Goal: Task Accomplishment & Management: Use online tool/utility

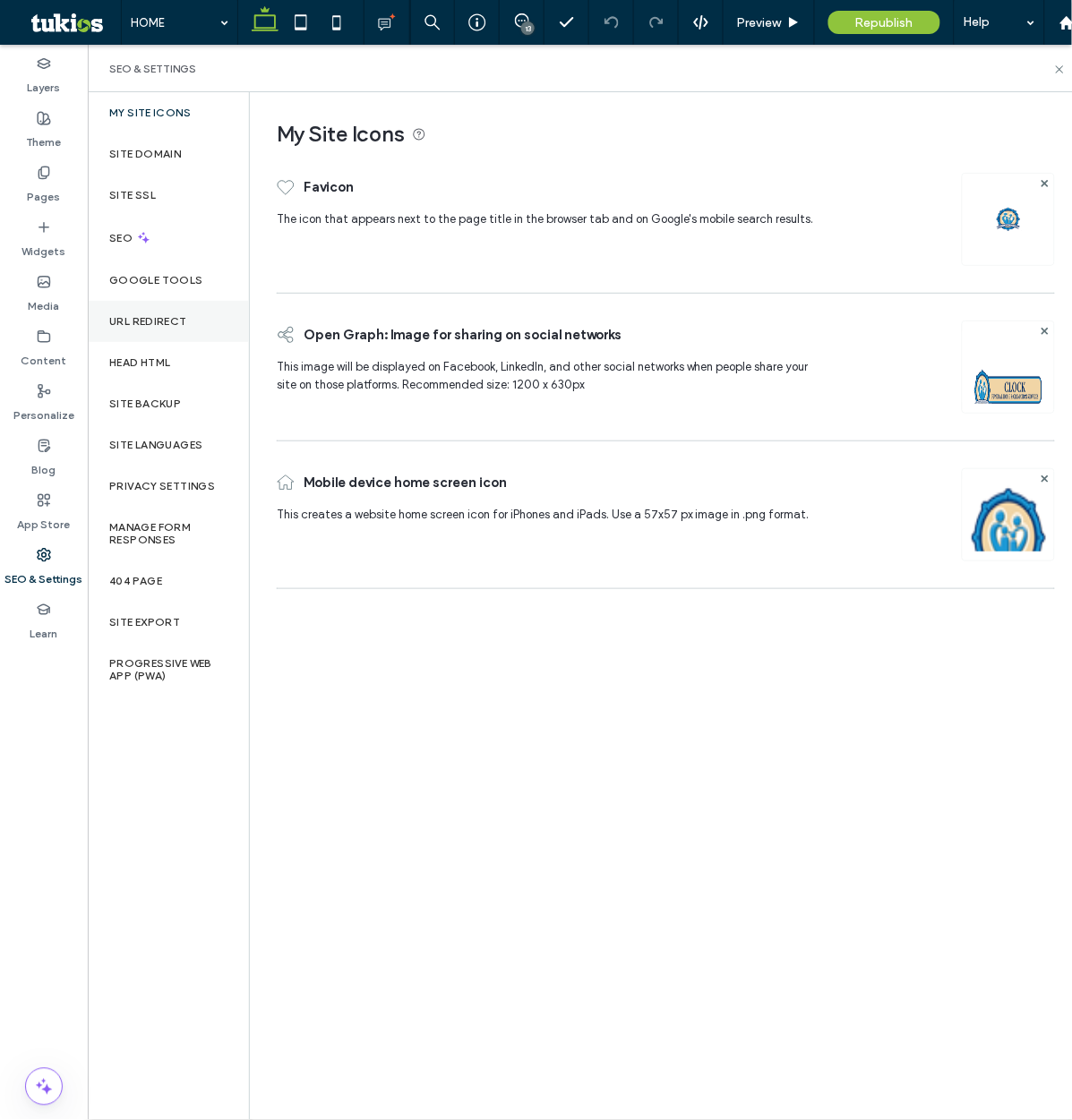
click at [157, 328] on div "URL Redirect" at bounding box center [168, 321] width 161 height 42
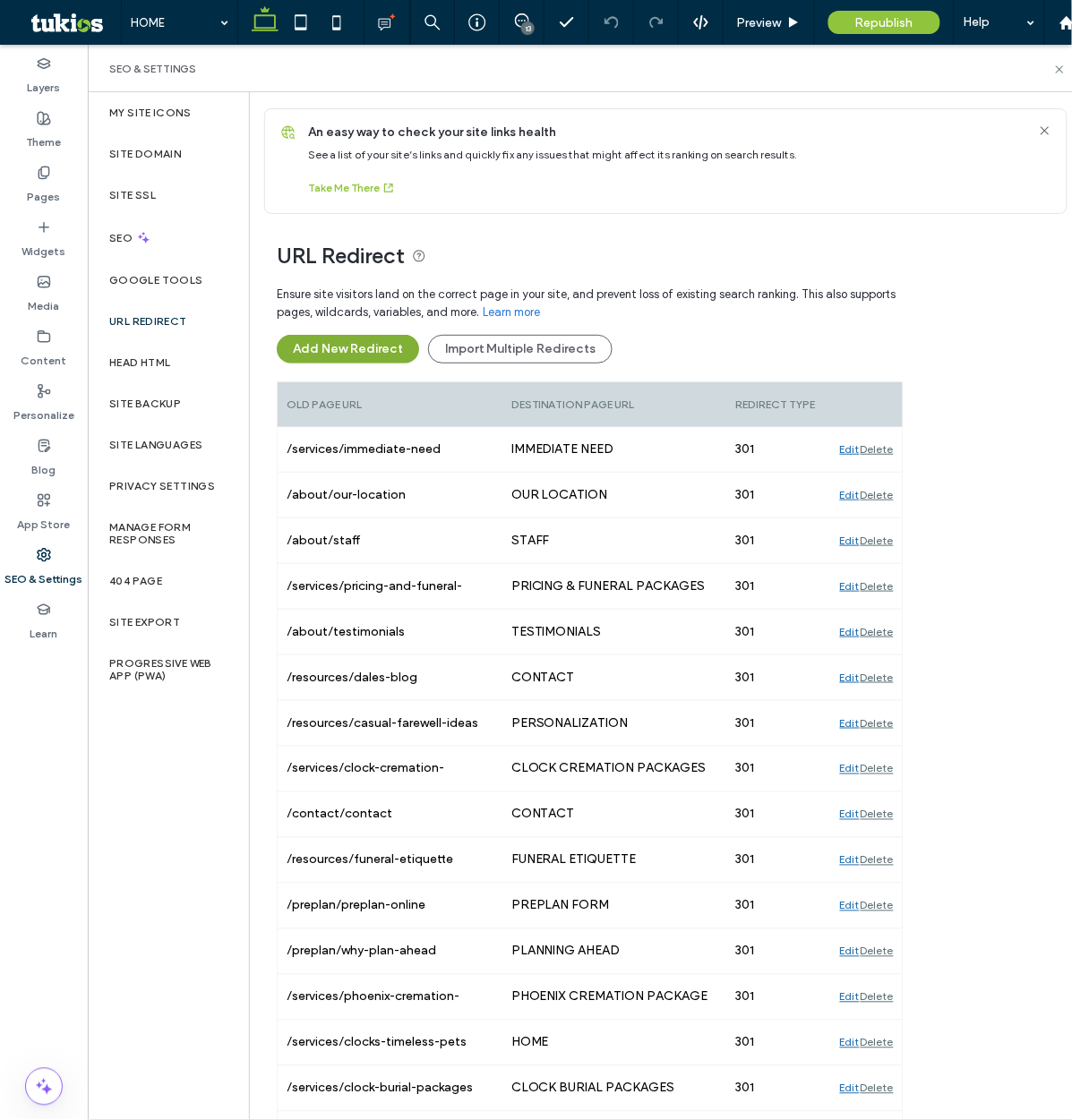
click at [311, 353] on button "Add New Redirect" at bounding box center [347, 348] width 142 height 29
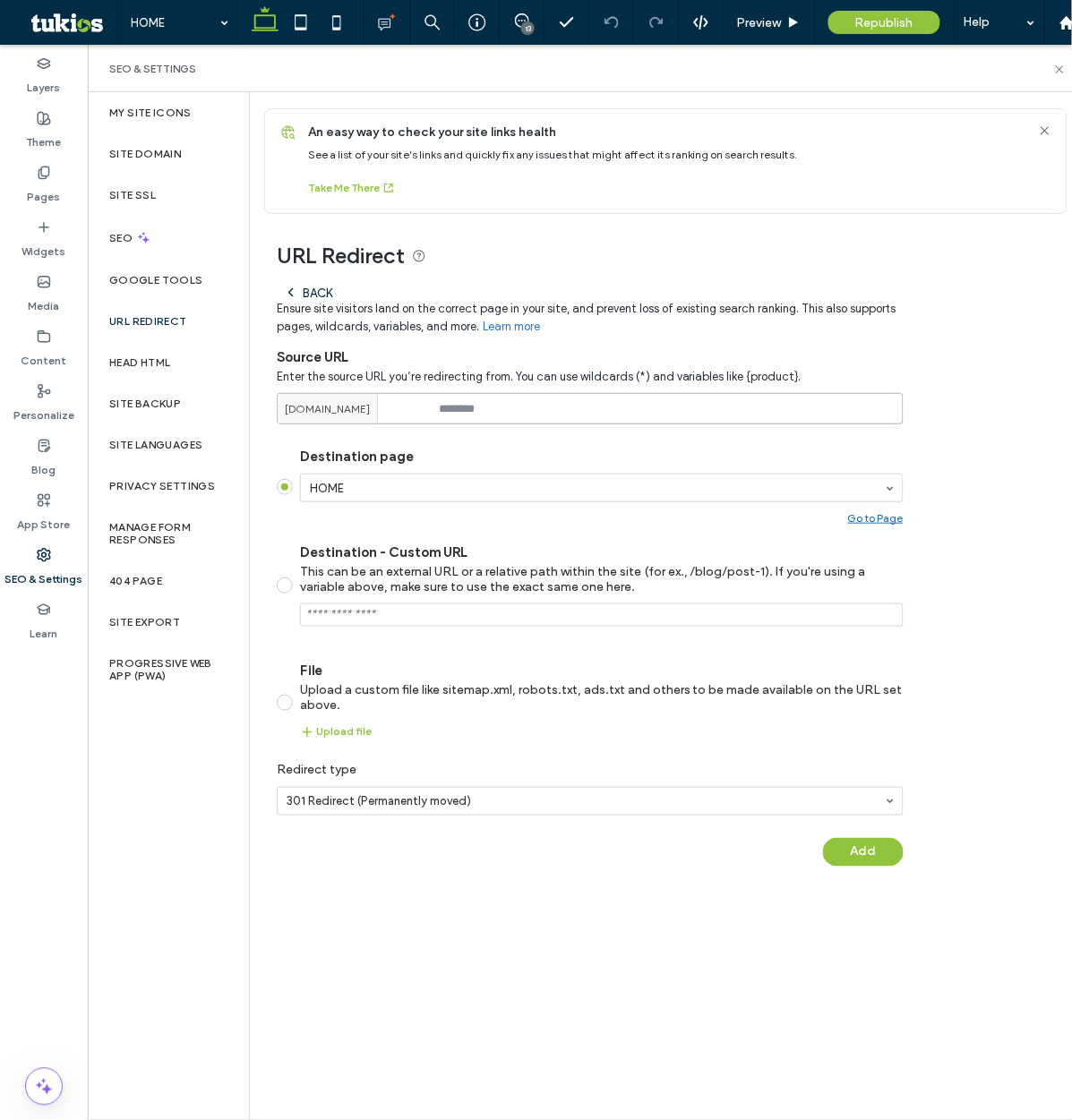
click at [475, 405] on input at bounding box center [590, 408] width 627 height 31
paste input "**********"
type input "**********"
click at [848, 846] on button "Add" at bounding box center [862, 852] width 80 height 29
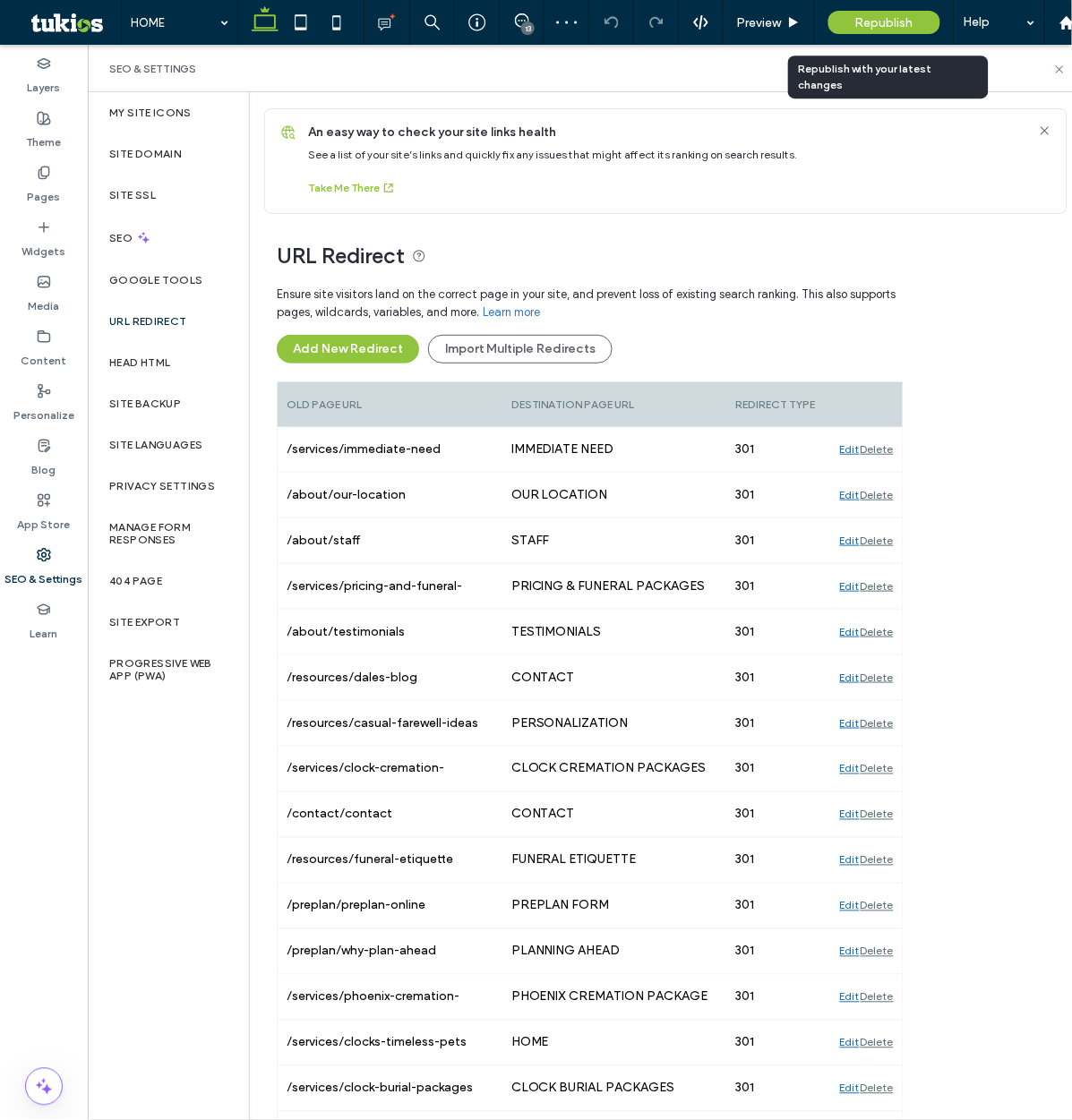
click at [871, 19] on span "Republish" at bounding box center [883, 22] width 58 height 15
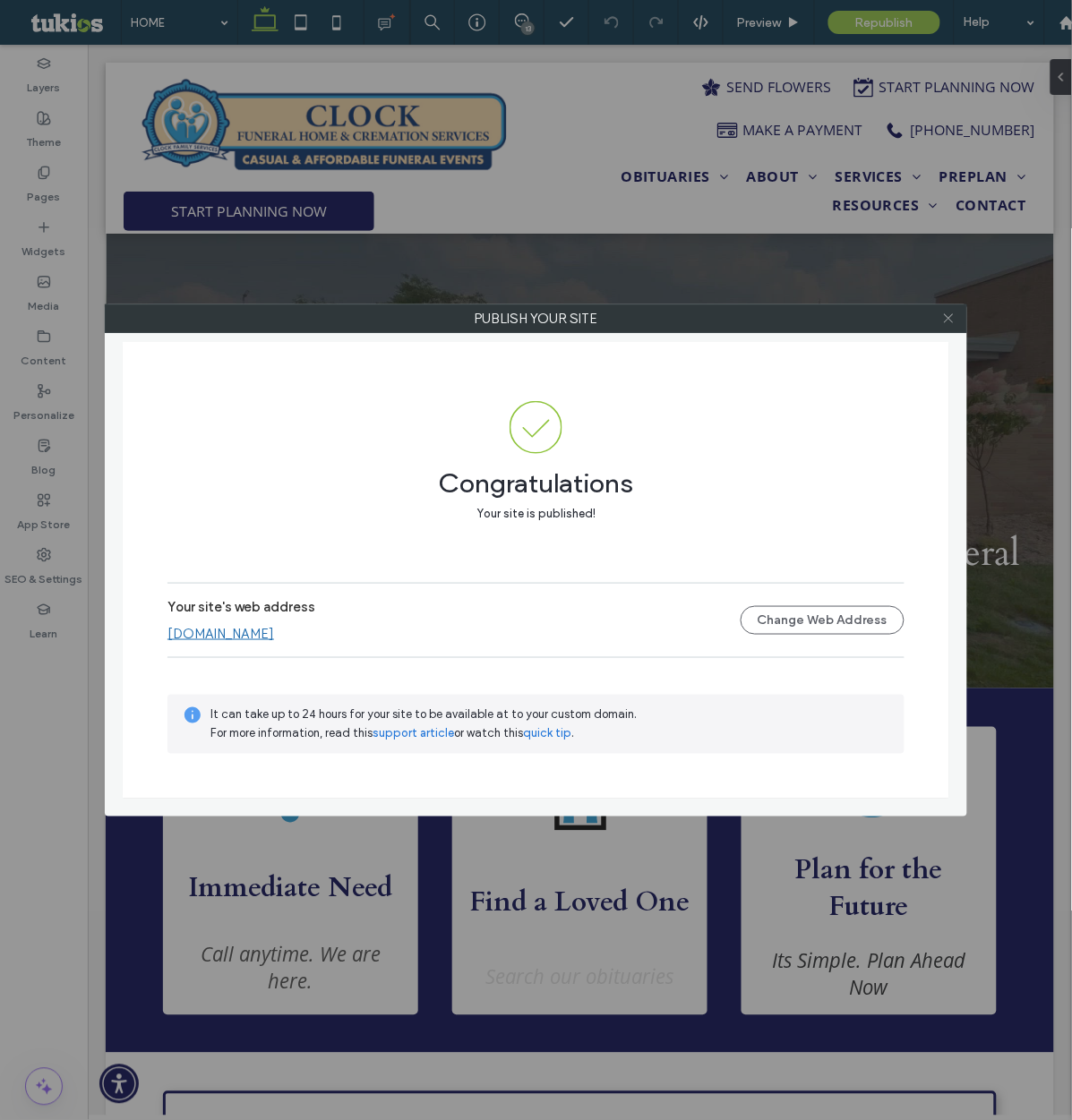
click at [950, 324] on icon at bounding box center [948, 318] width 14 height 14
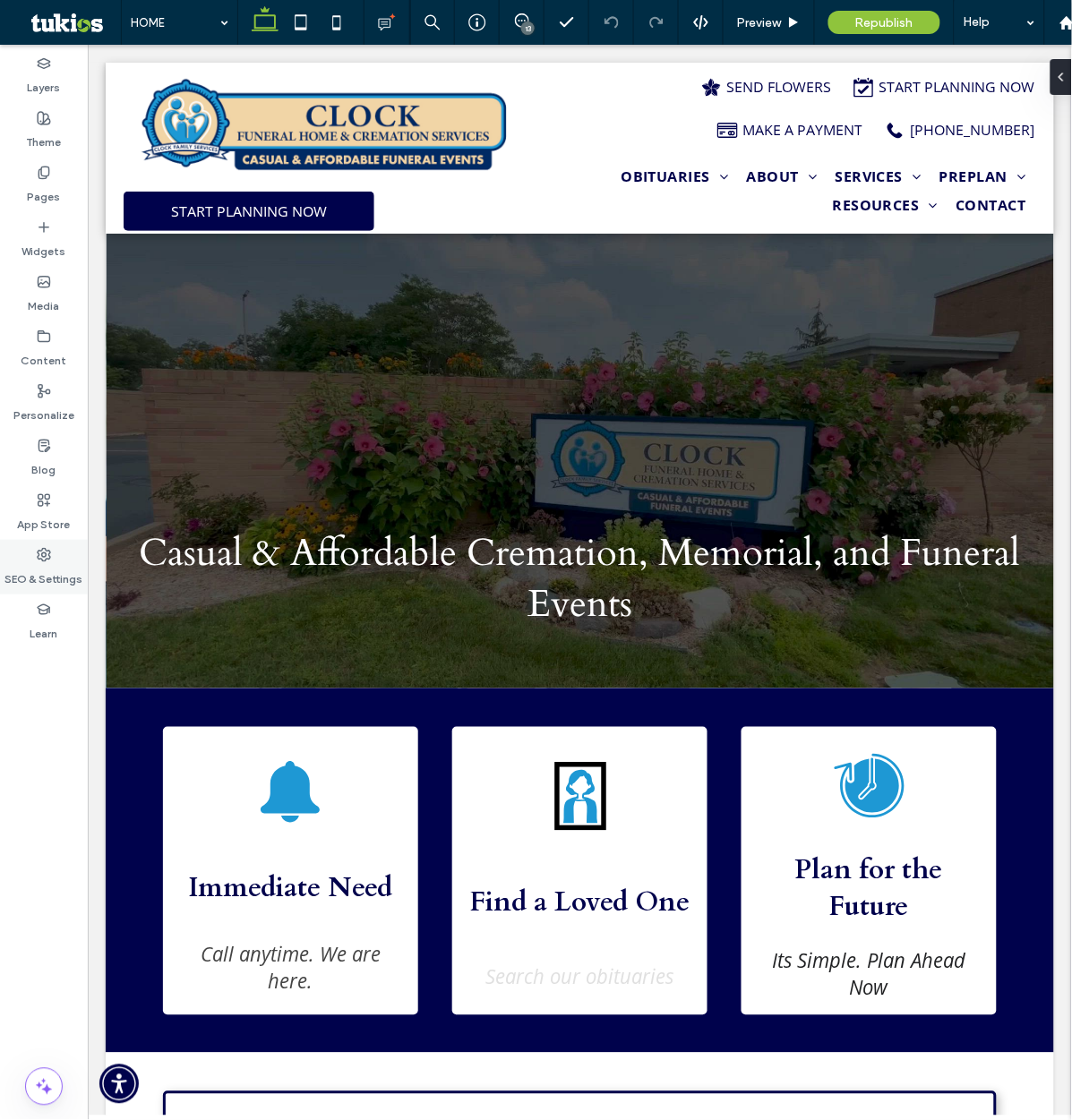
click at [54, 575] on label "SEO & Settings" at bounding box center [44, 574] width 78 height 25
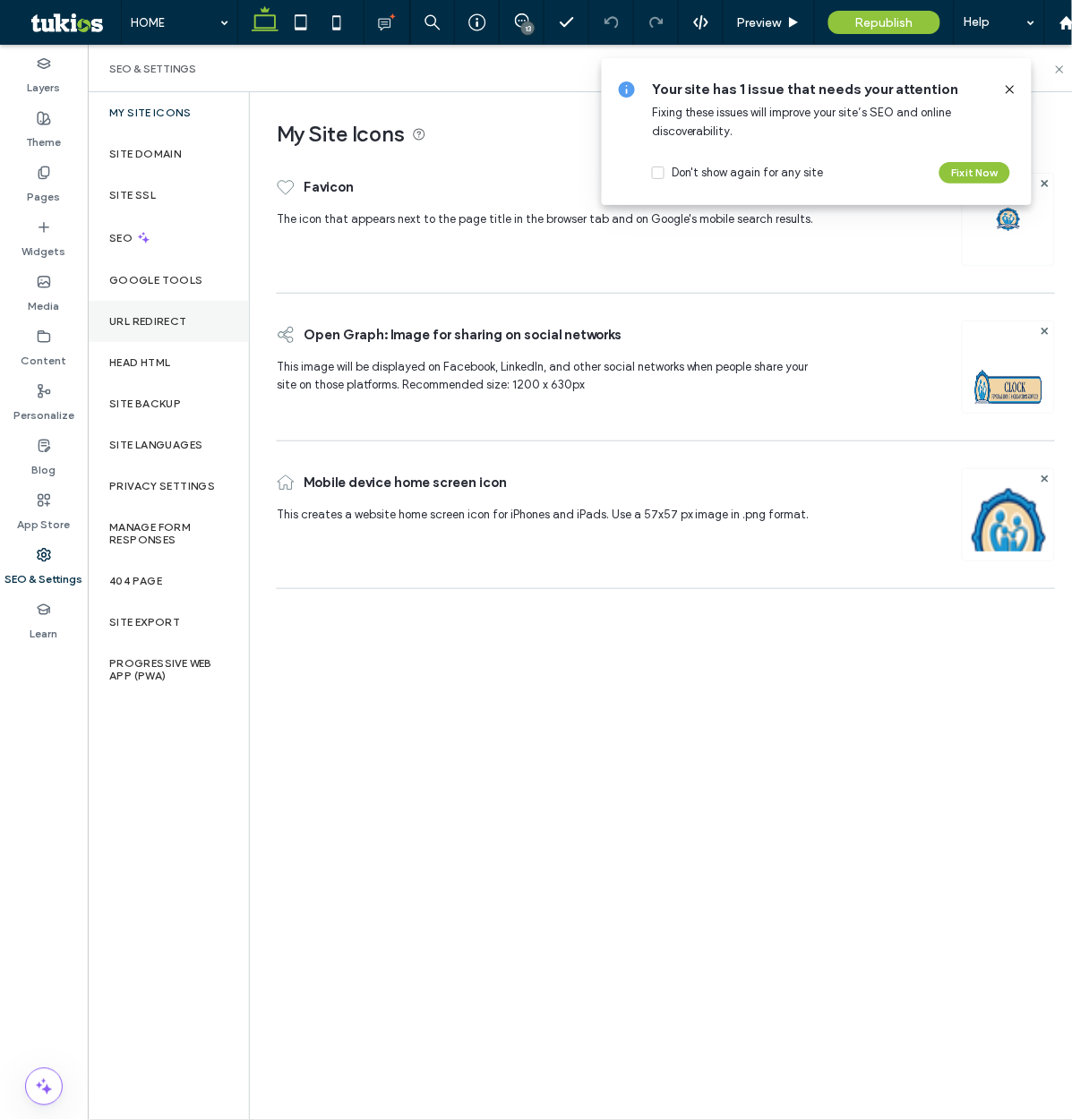
click at [162, 317] on label "URL Redirect" at bounding box center [148, 322] width 78 height 13
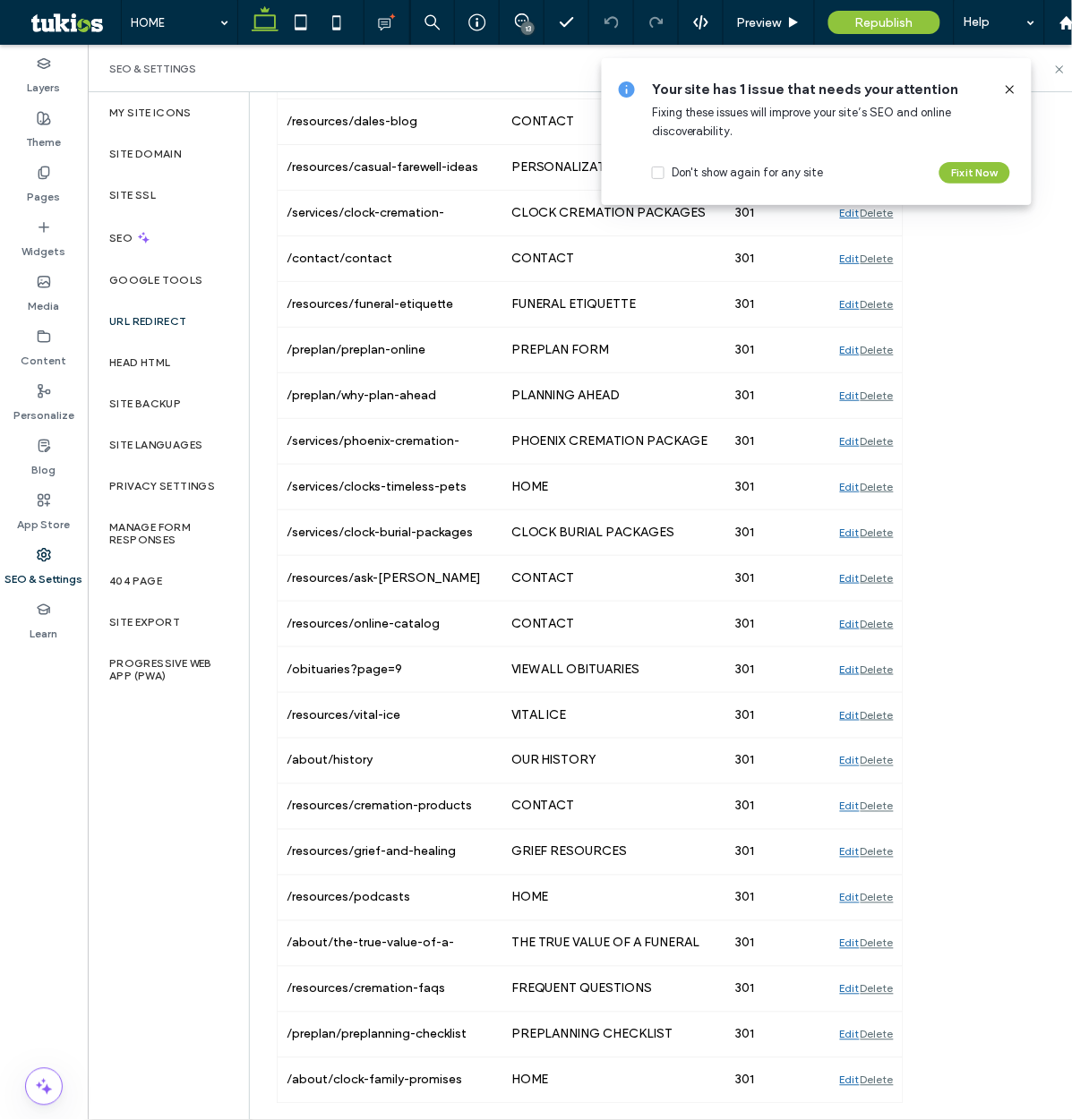
scroll to position [575, 0]
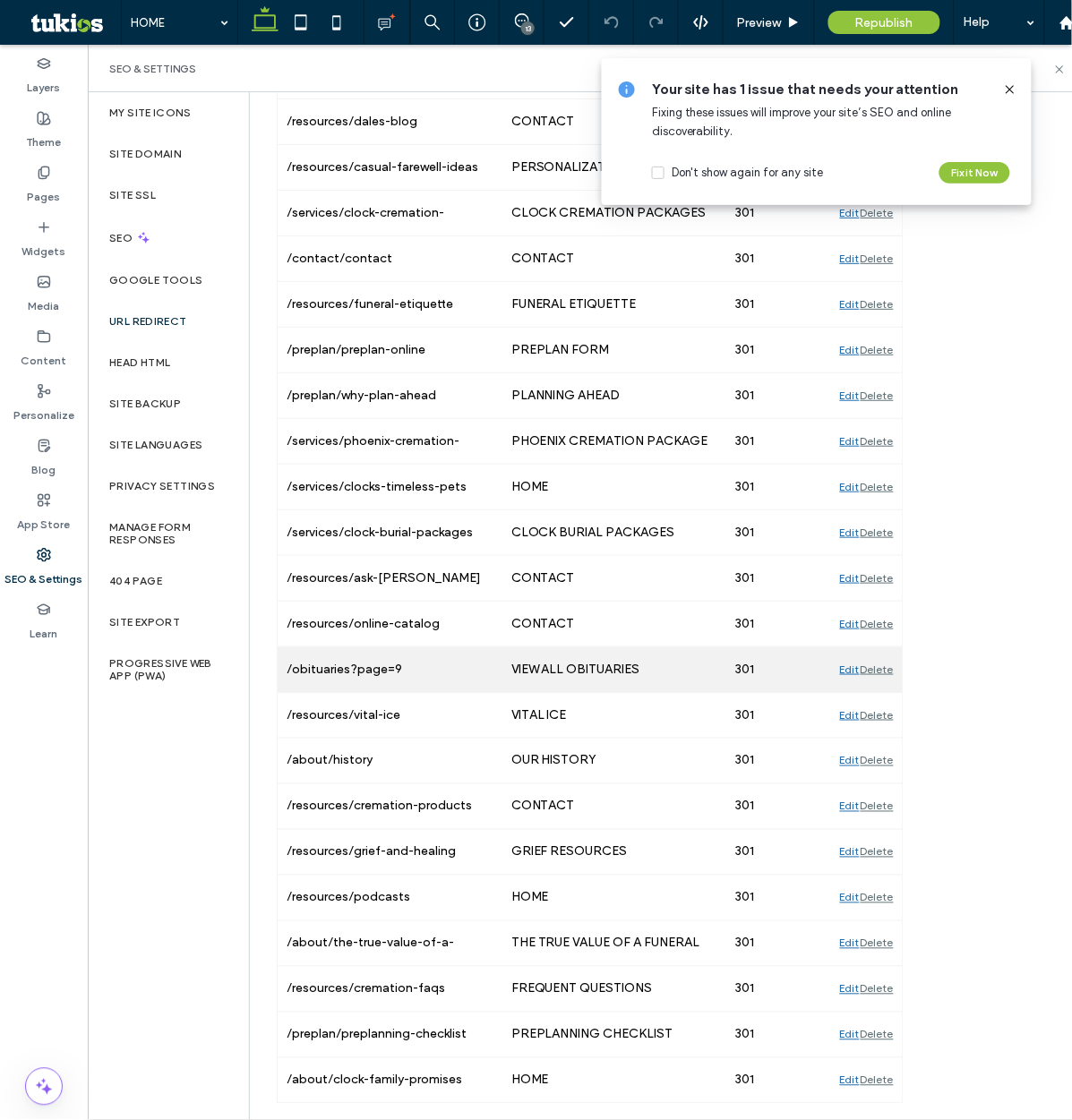
click at [872, 651] on div "Delete" at bounding box center [877, 669] width 33 height 44
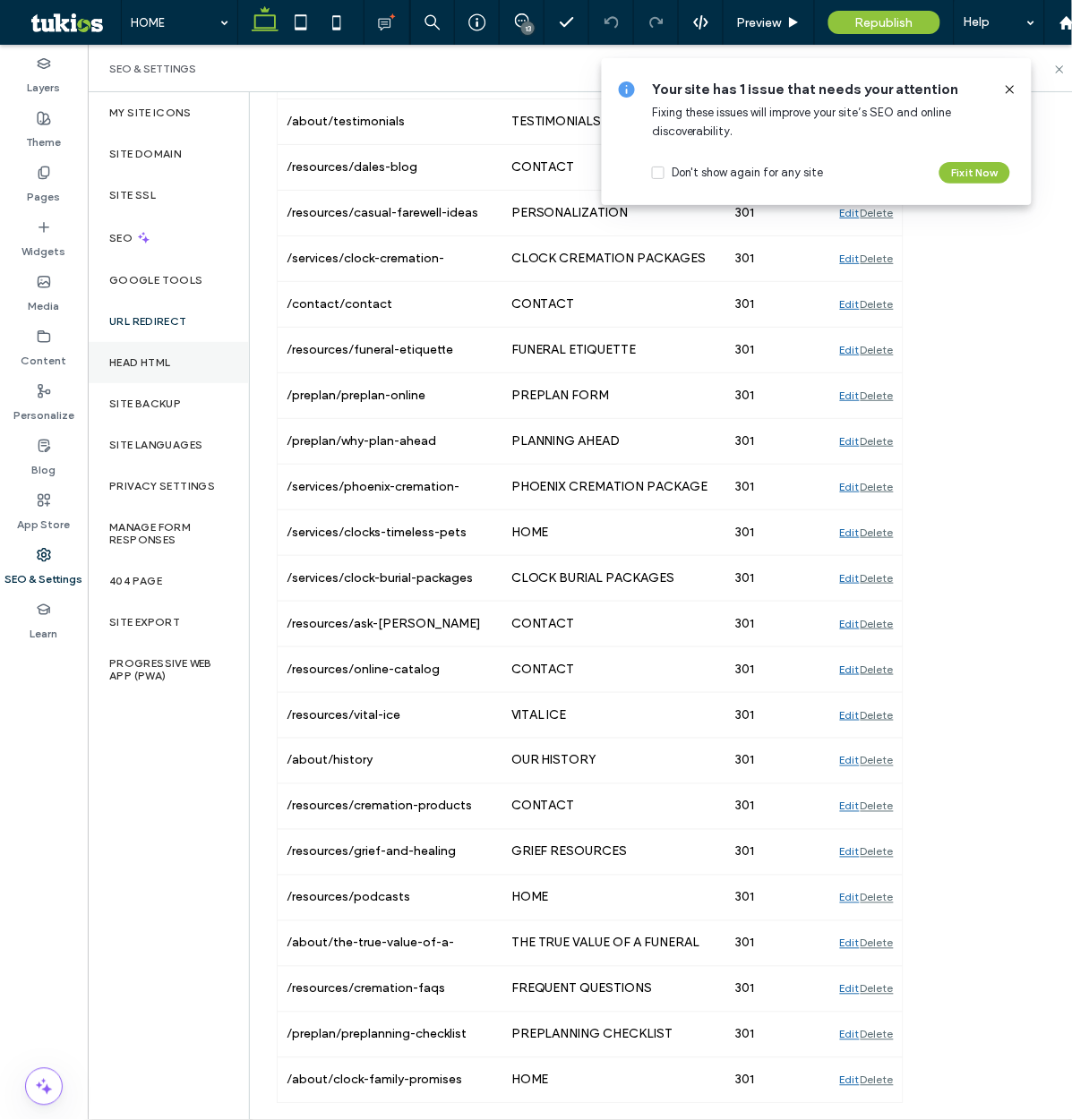
click at [180, 365] on div "Head HTML" at bounding box center [168, 362] width 161 height 42
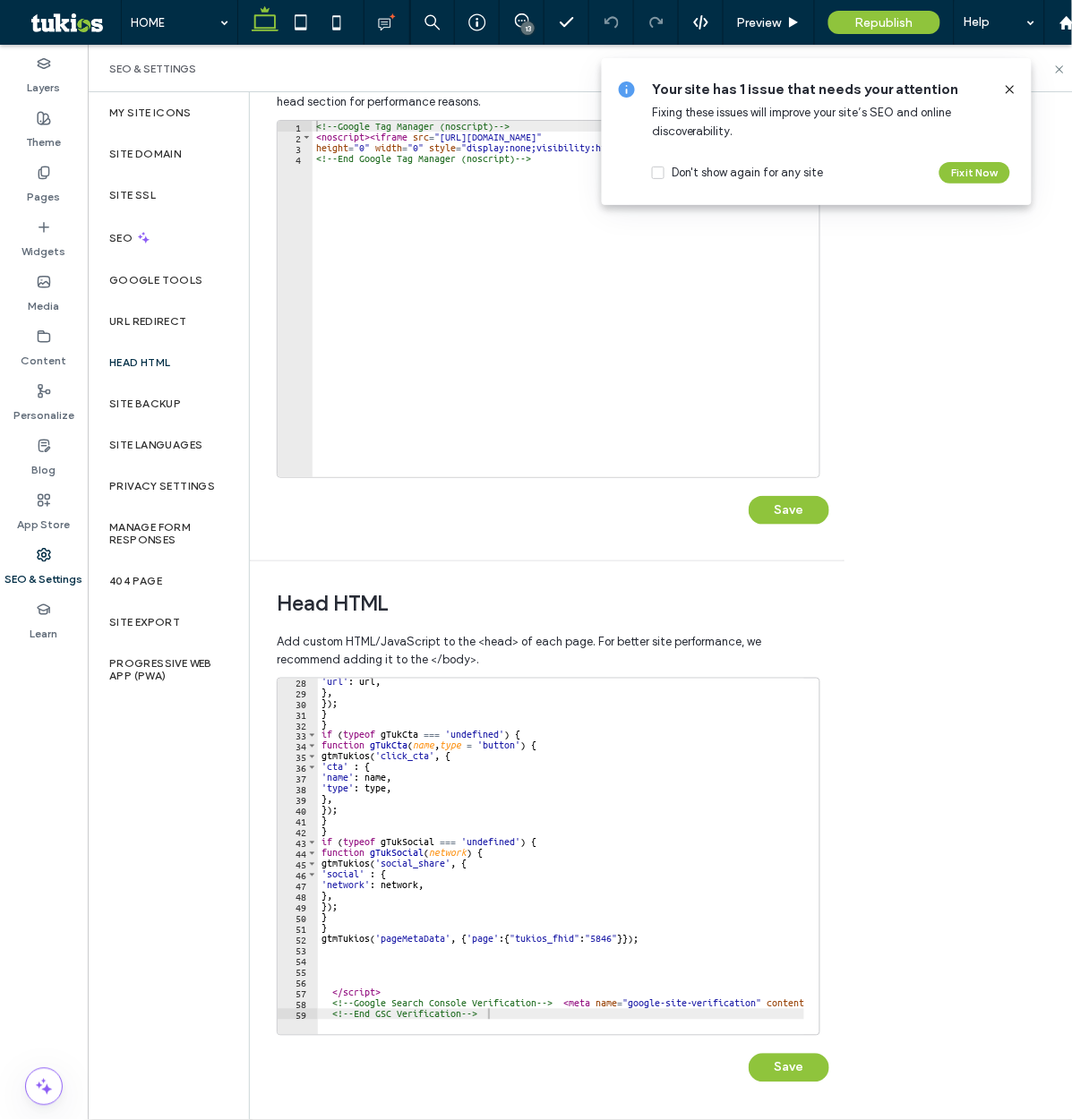
scroll to position [121, 0]
click at [507, 998] on div "'url' : url , } , }) ; } } if ( typeof gTukCta === 'undefined' ) { function gTu…" at bounding box center [772, 857] width 908 height 362
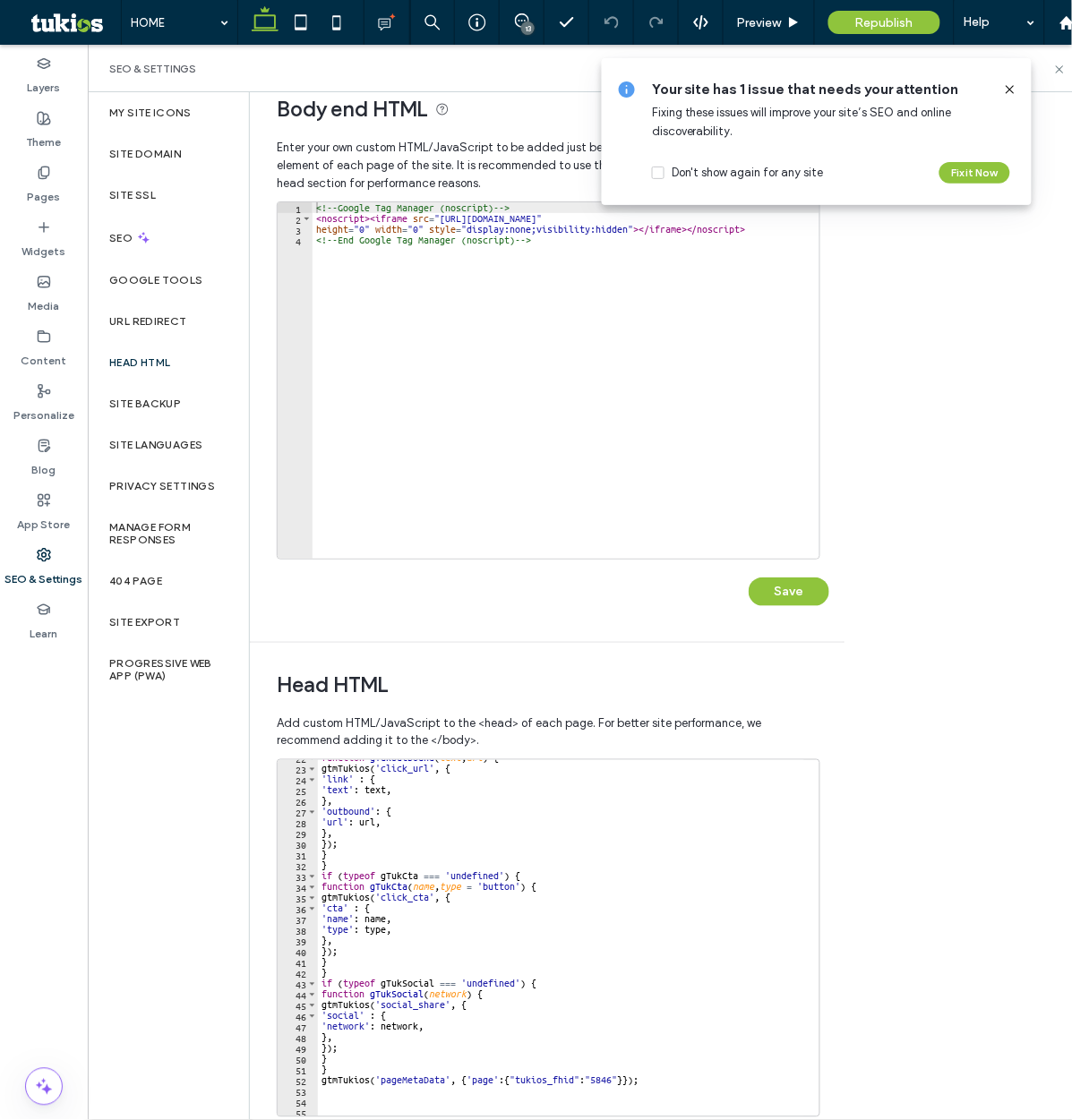
scroll to position [21, 0]
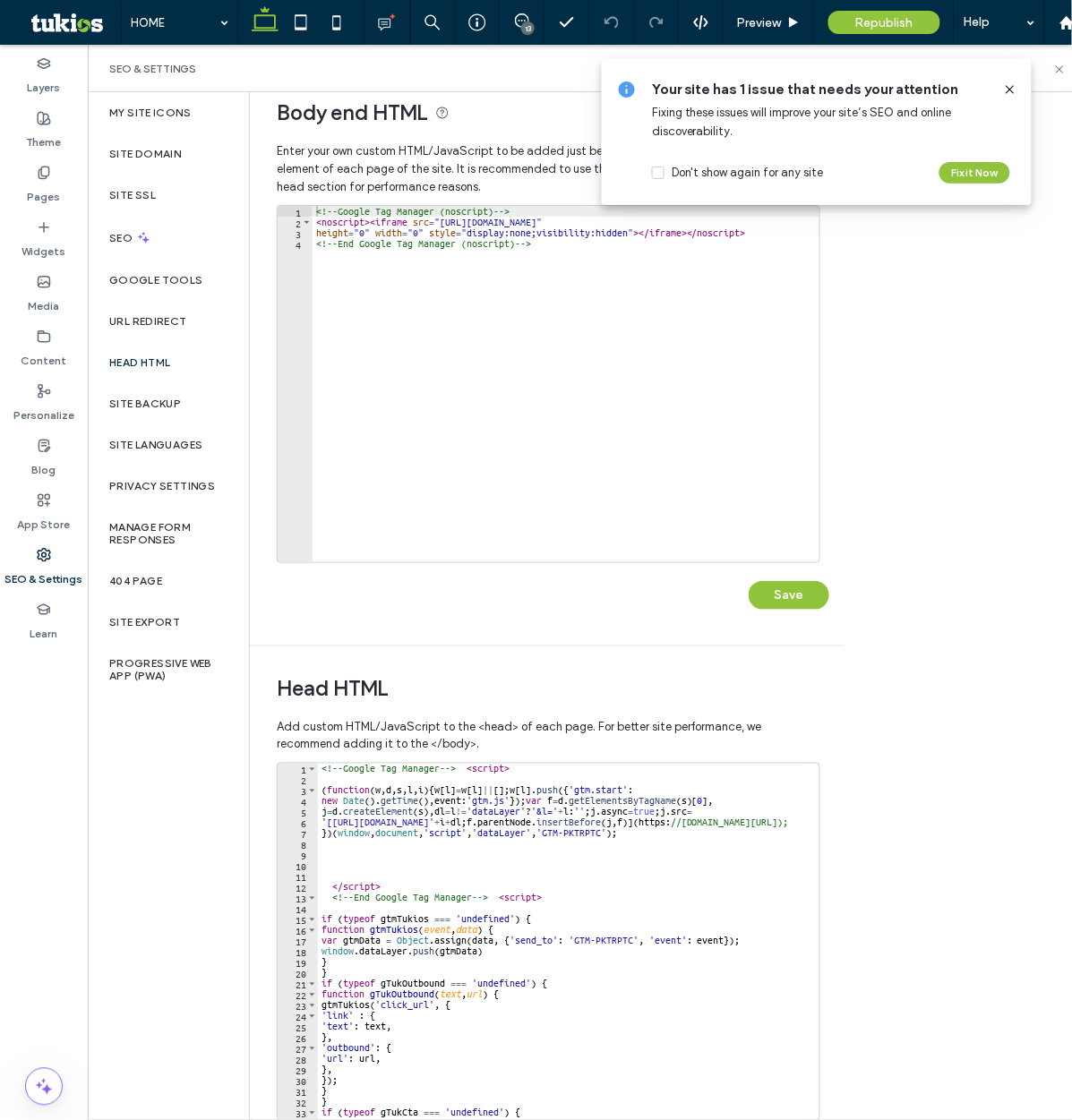
click at [321, 773] on div "<!-- Google Tag Manager --> < script > ( function ( w , d , s , l , i ) { w [ l…" at bounding box center [772, 944] width 908 height 362
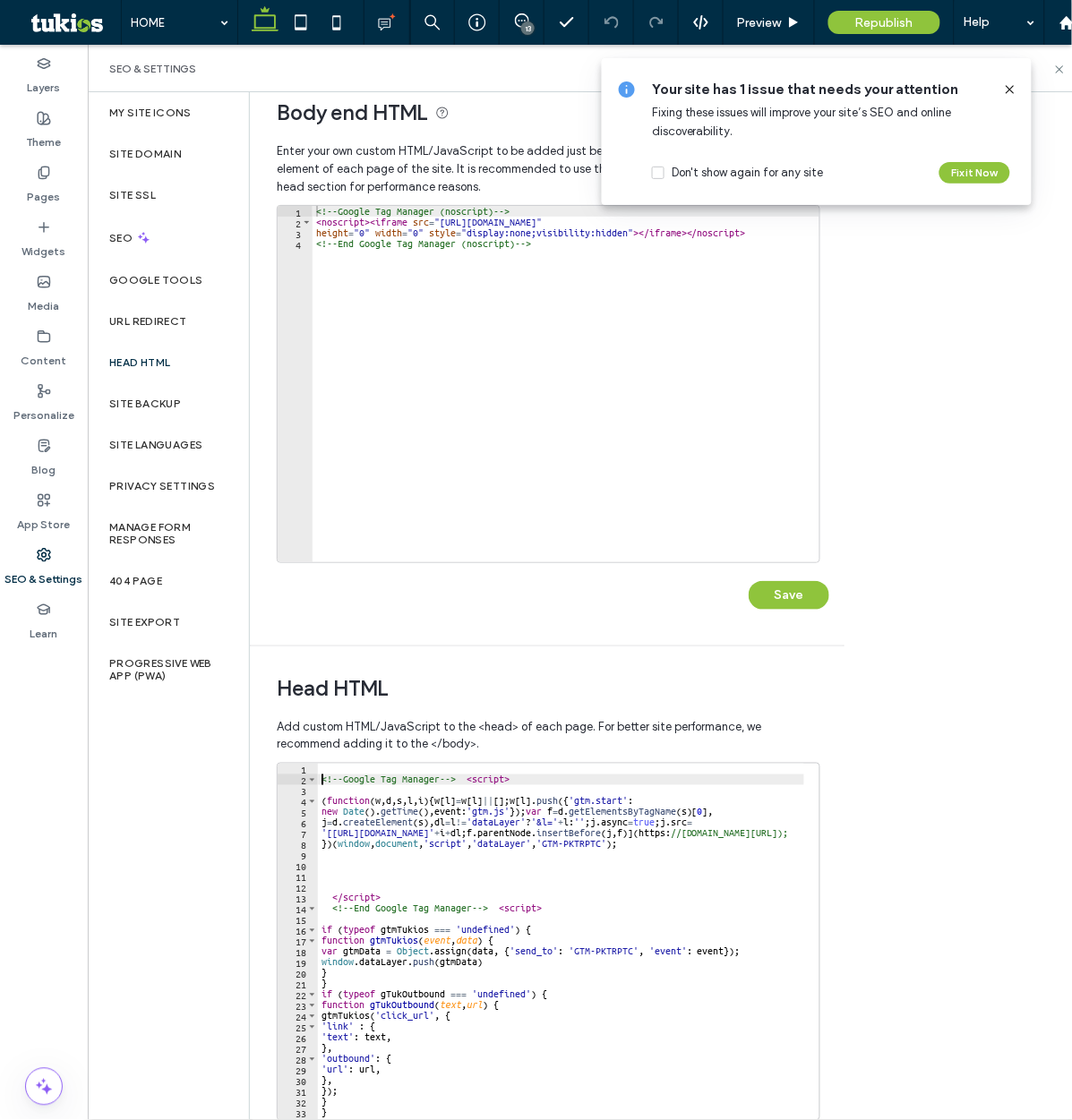
scroll to position [0, 1]
type textarea "**********"
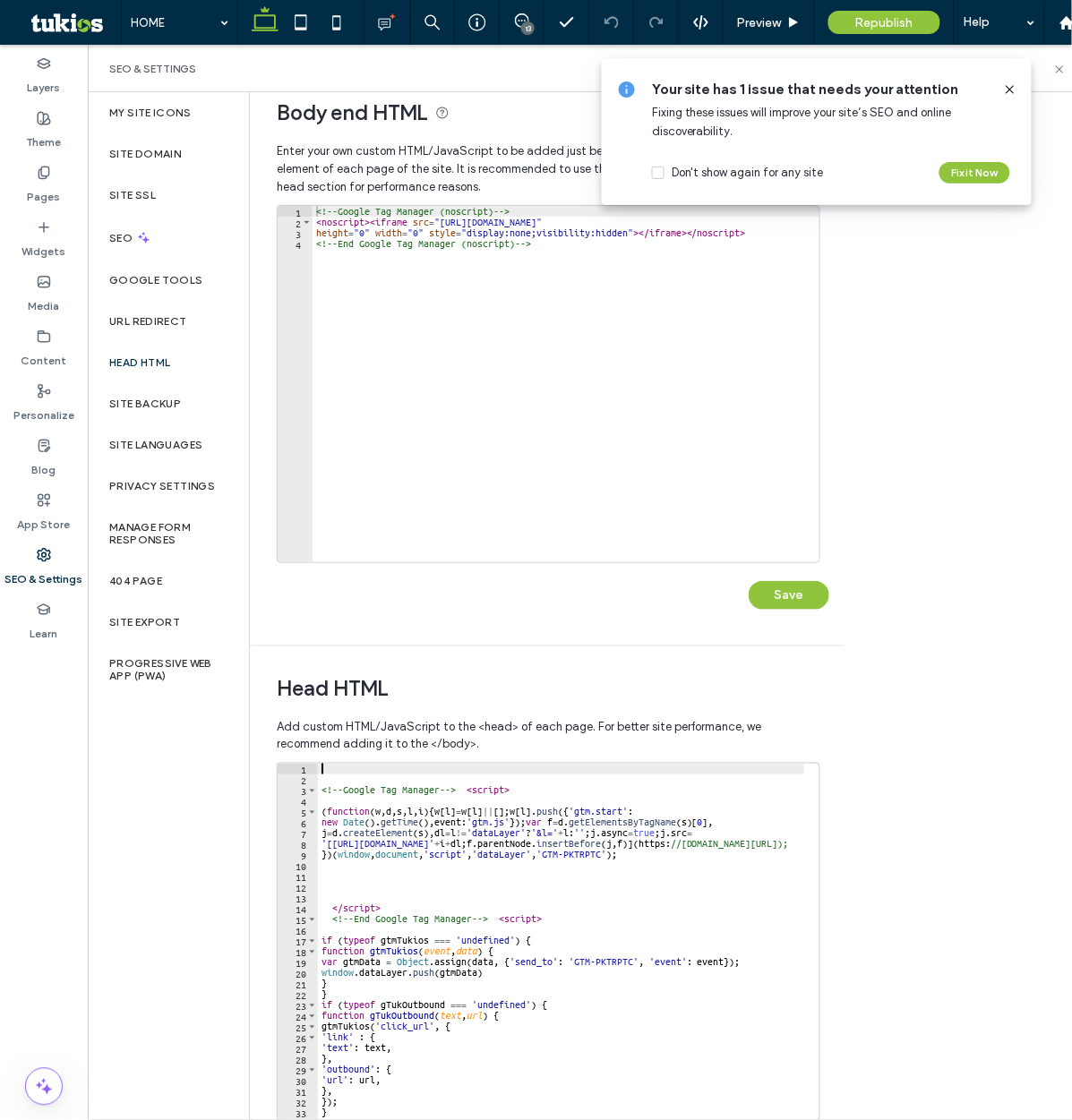
click at [321, 773] on div "<!-- Google Tag Manager --> < script > ( function ( w , d , s , l , i ) { w [ l…" at bounding box center [772, 944] width 908 height 362
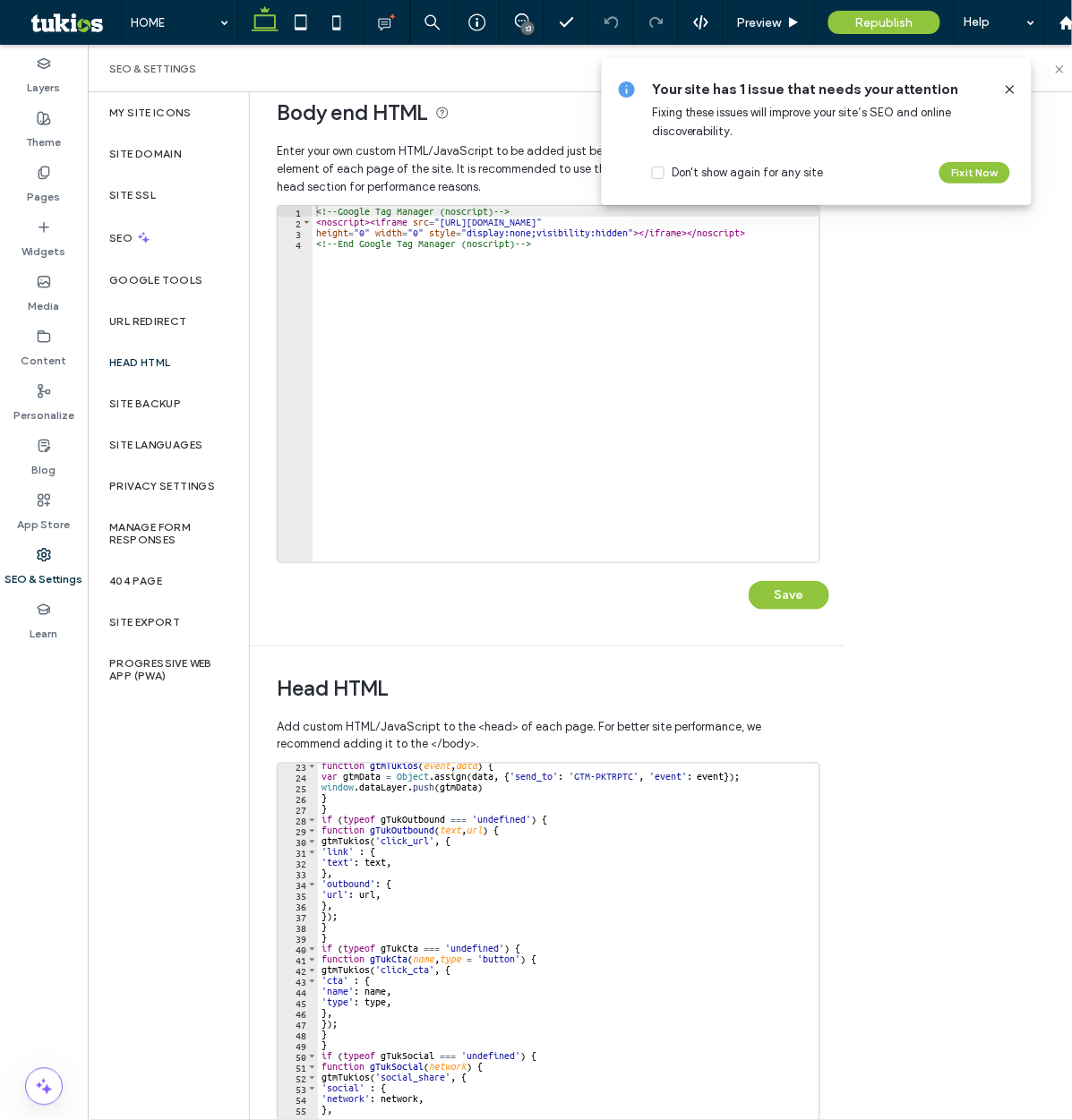
scroll to position [121, 0]
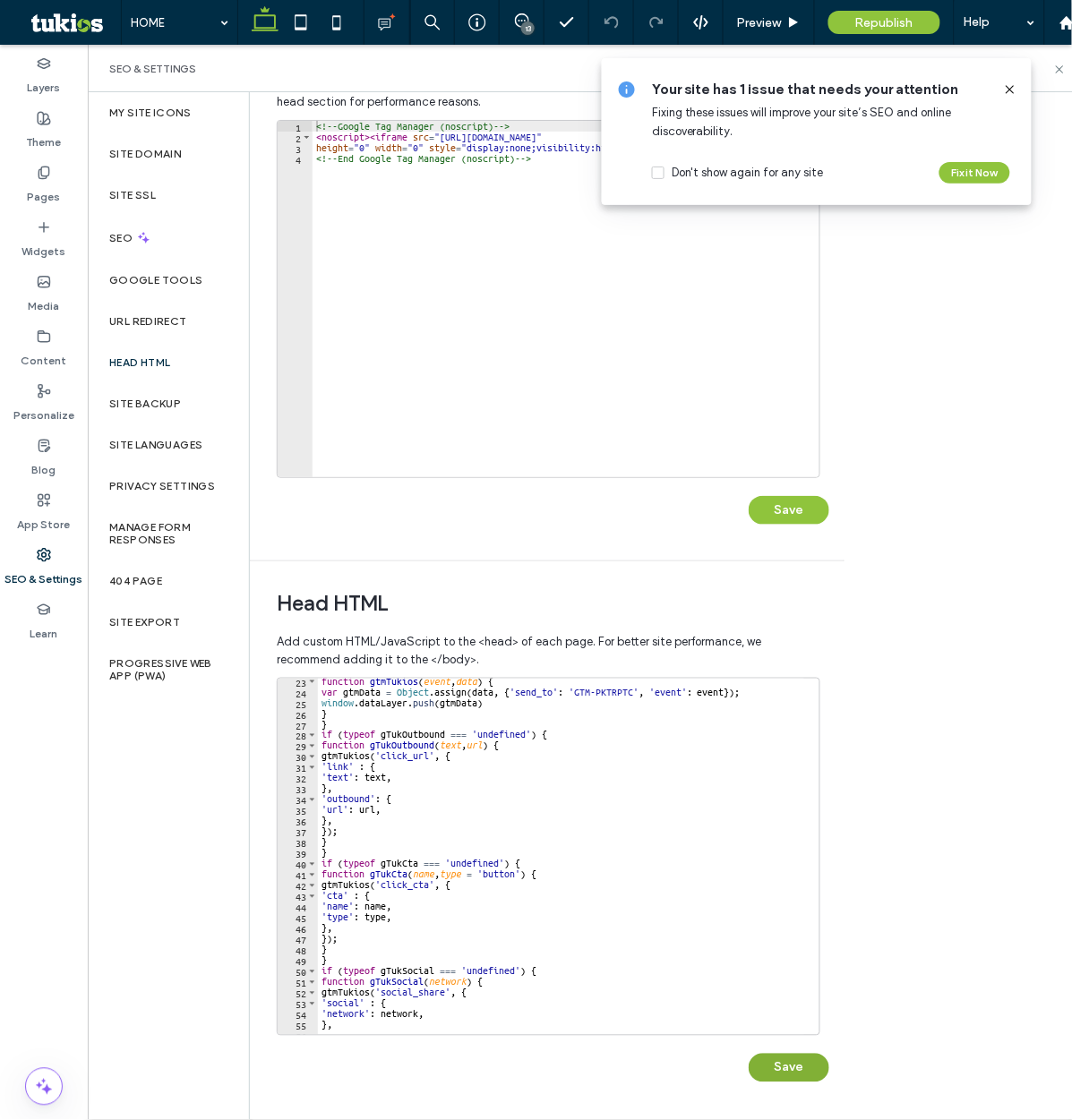
click at [785, 1062] on button "Save" at bounding box center [788, 1067] width 80 height 29
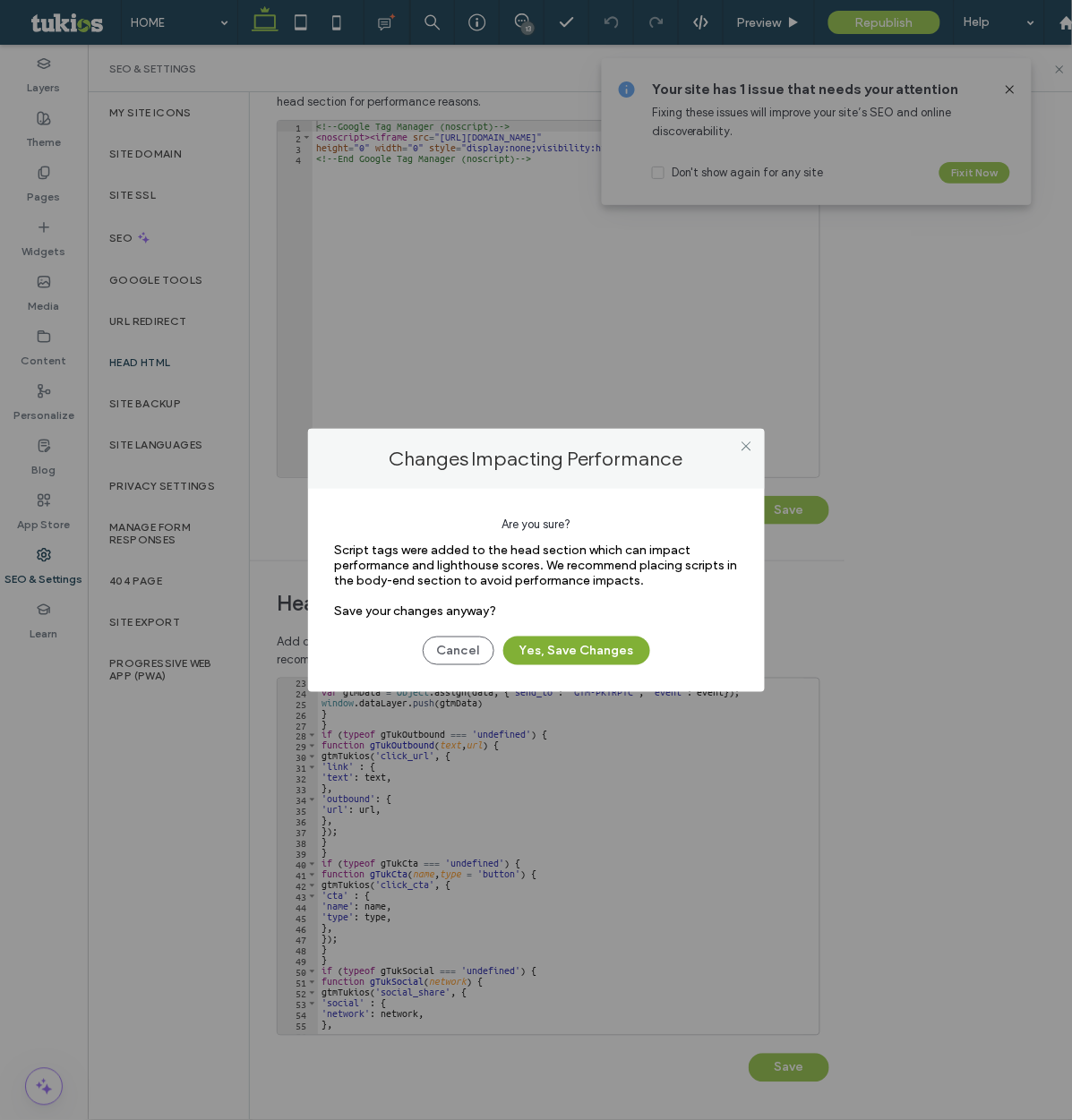
click at [554, 640] on button "Yes, Save Changes" at bounding box center [576, 651] width 147 height 29
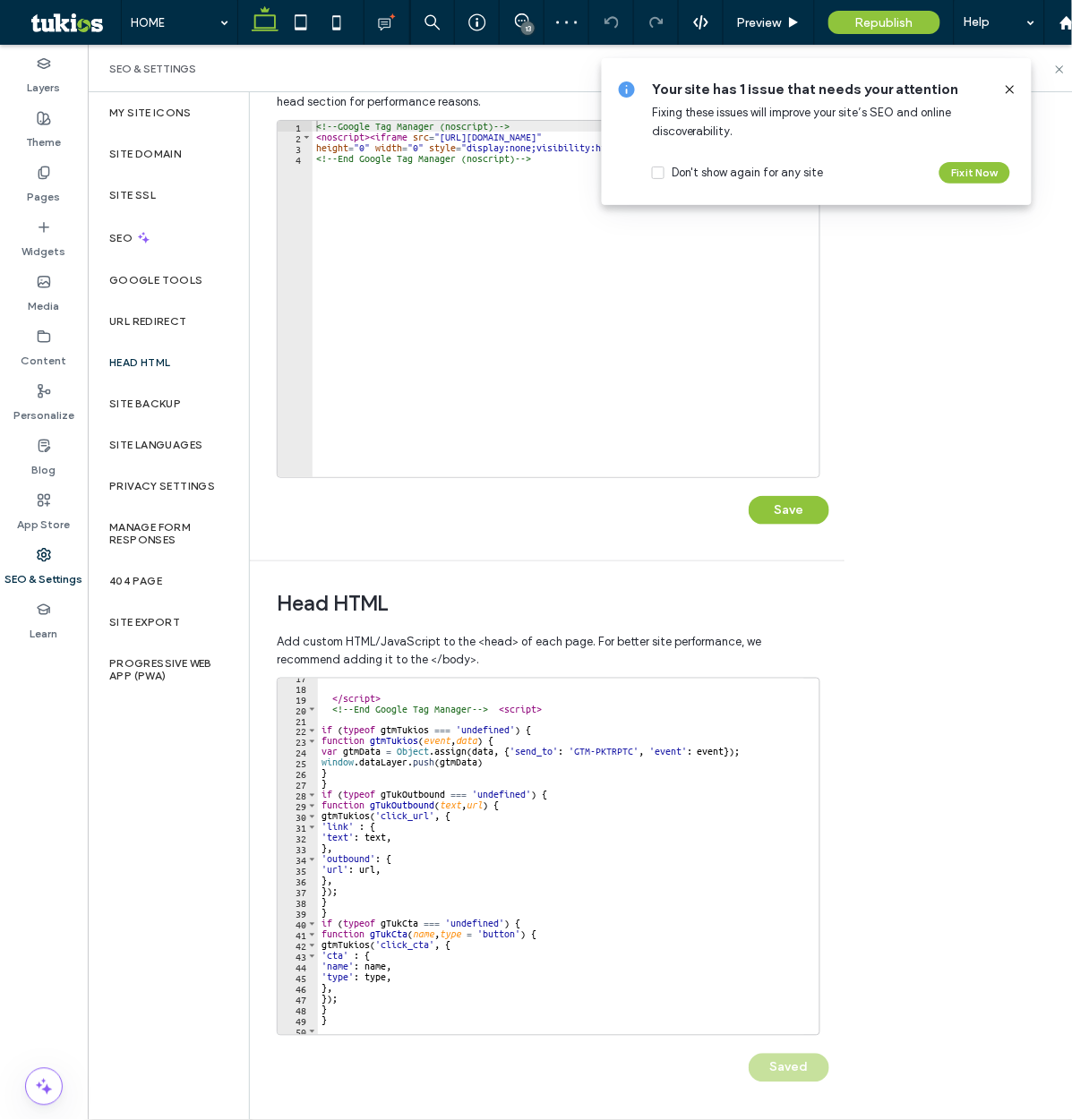
scroll to position [0, 0]
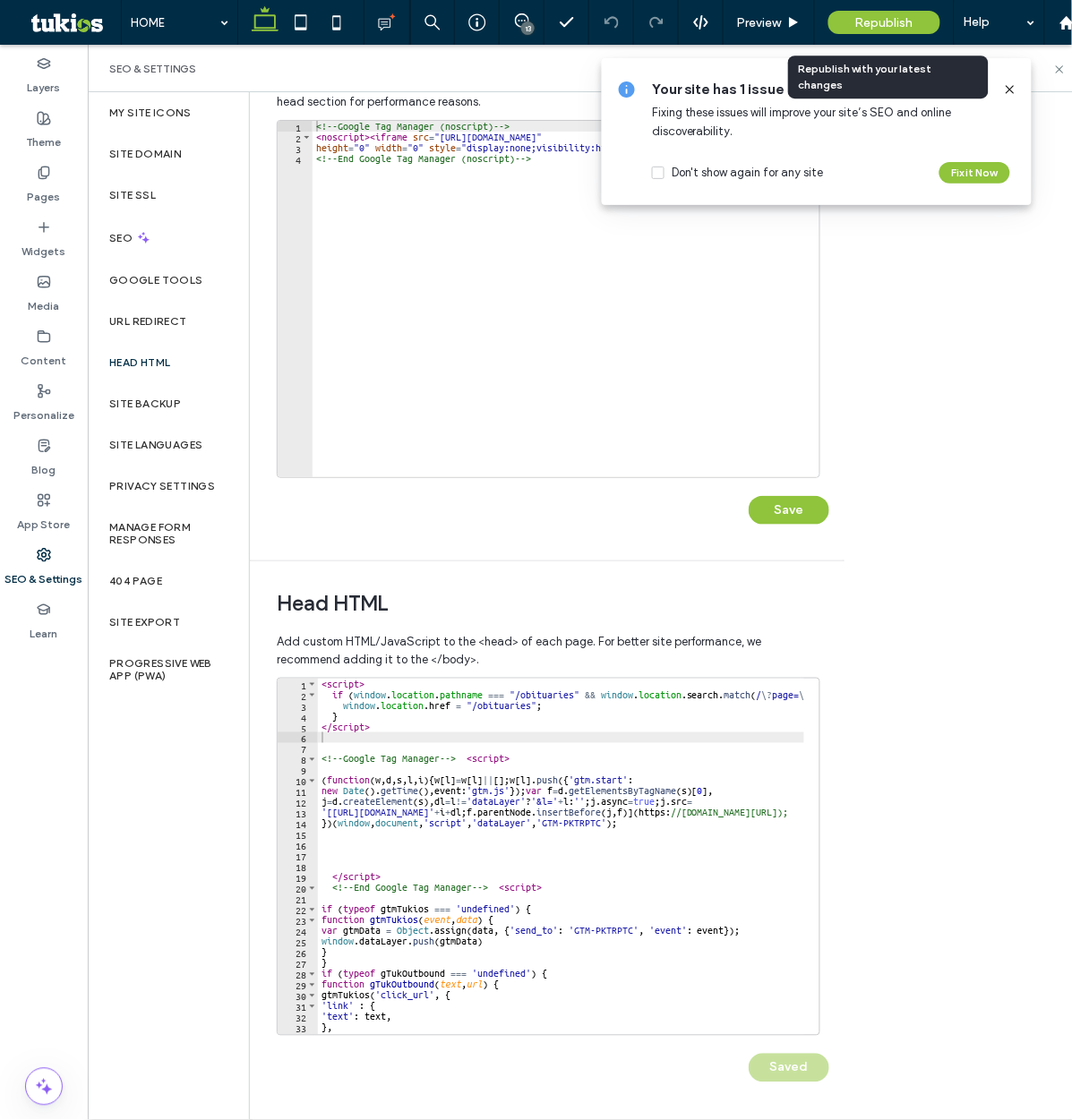
click at [890, 29] on span "Republish" at bounding box center [883, 22] width 58 height 15
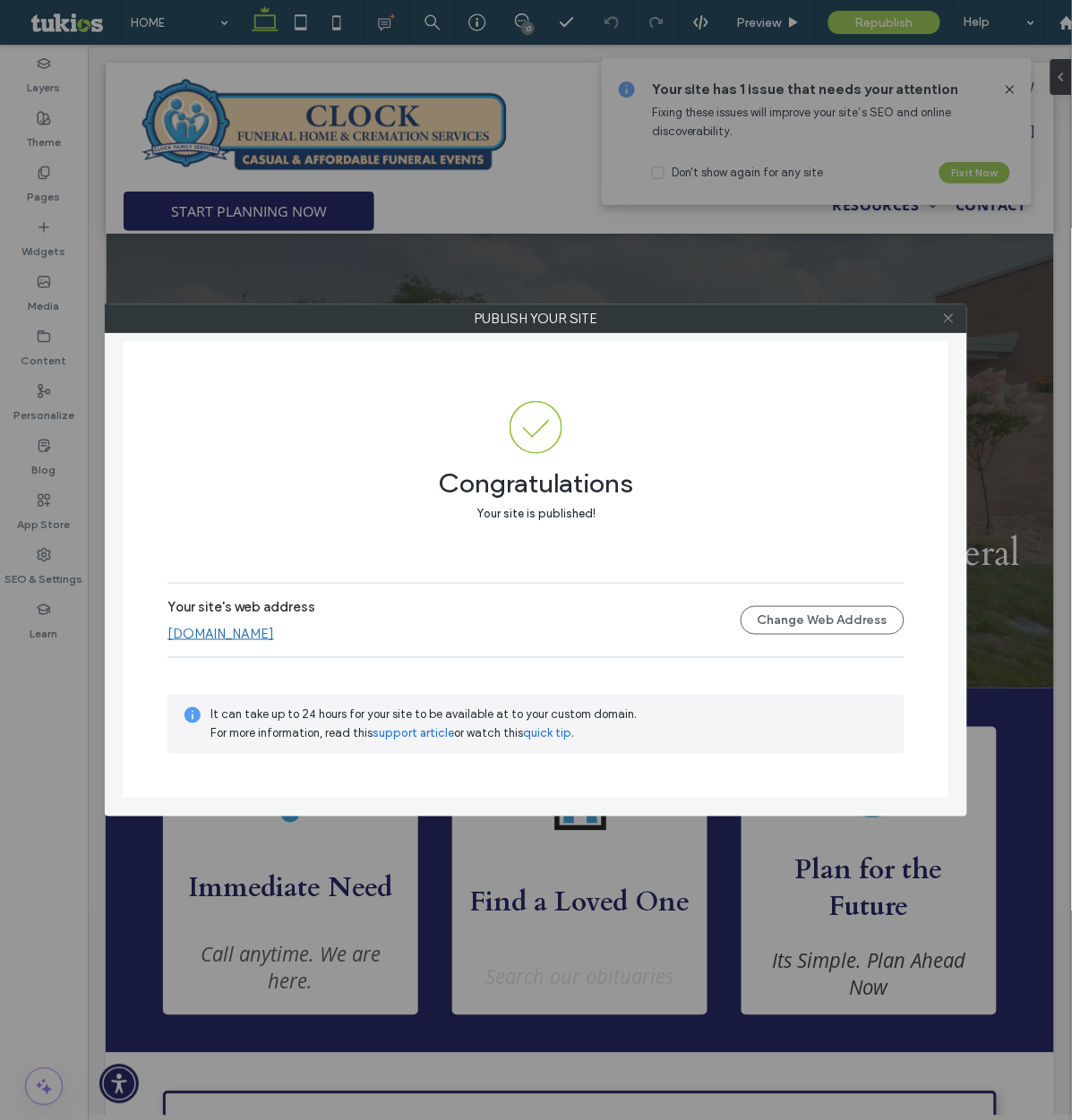
click at [944, 318] on icon at bounding box center [948, 318] width 14 height 14
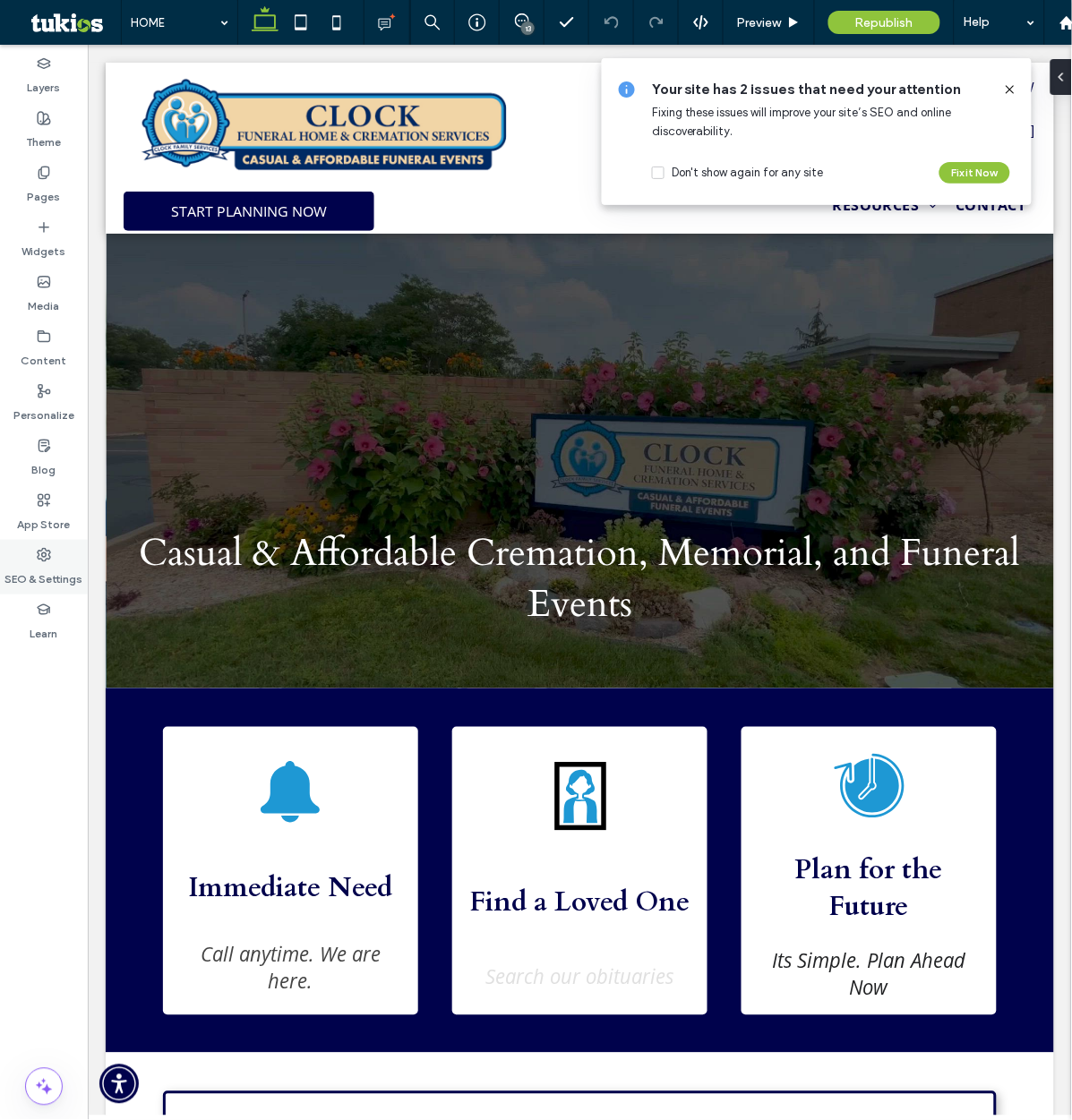
click at [45, 562] on label "SEO & Settings" at bounding box center [44, 574] width 78 height 25
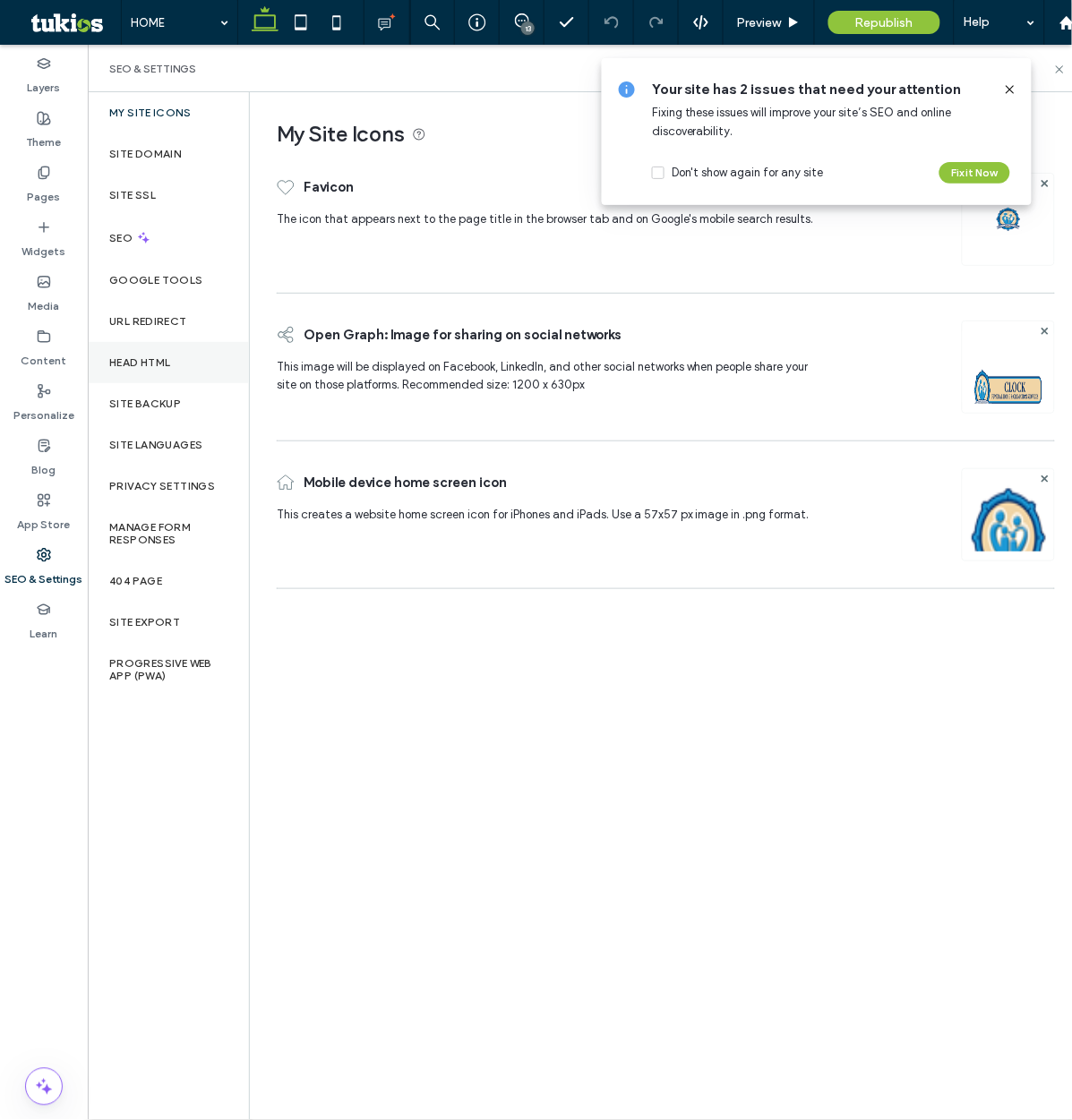
click at [159, 365] on label "Head HTML" at bounding box center [140, 363] width 62 height 13
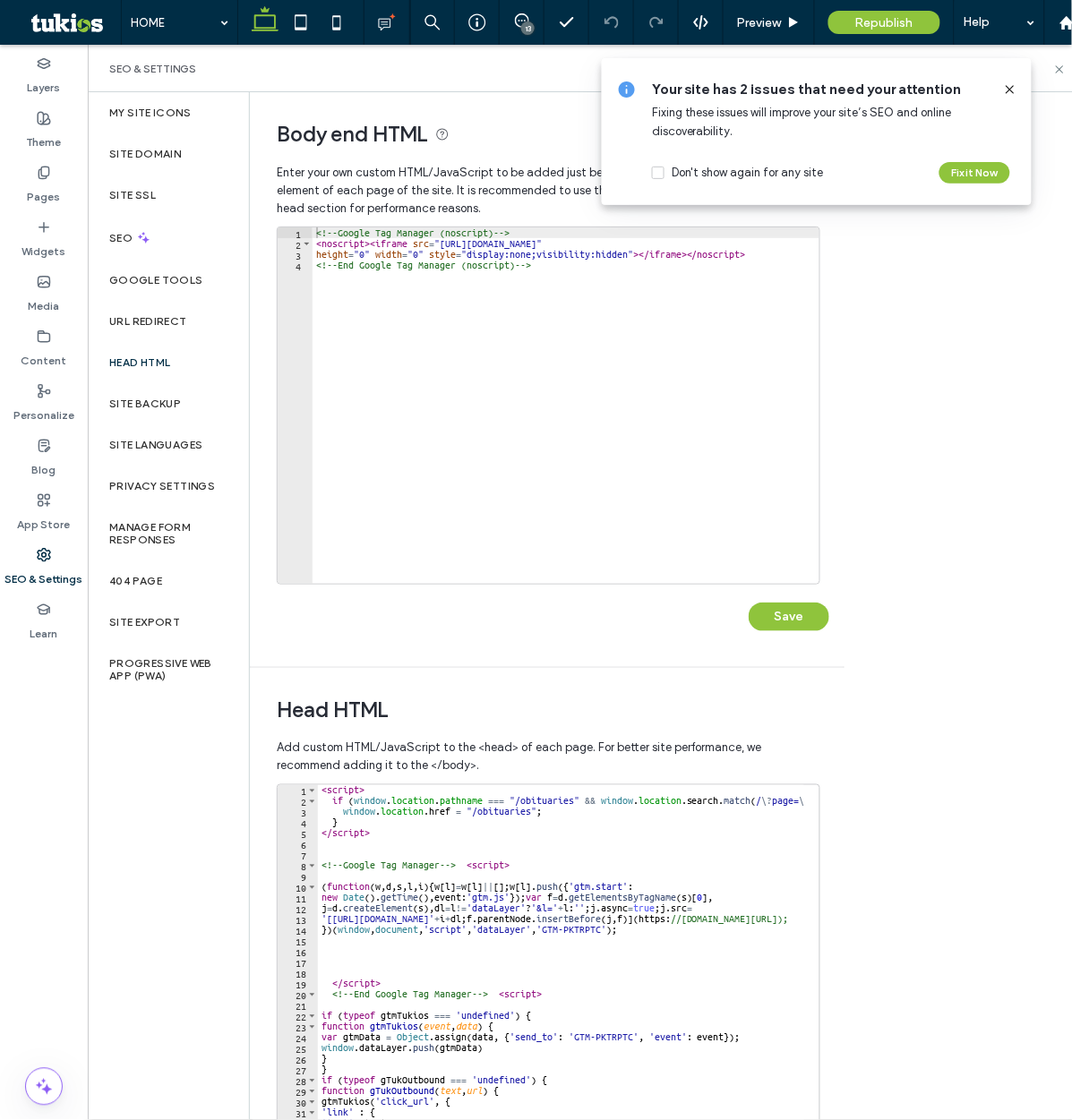
click at [477, 810] on div "< script > if ( window . location . pathname === "/obituaries" && window . loca…" at bounding box center [772, 967] width 908 height 362
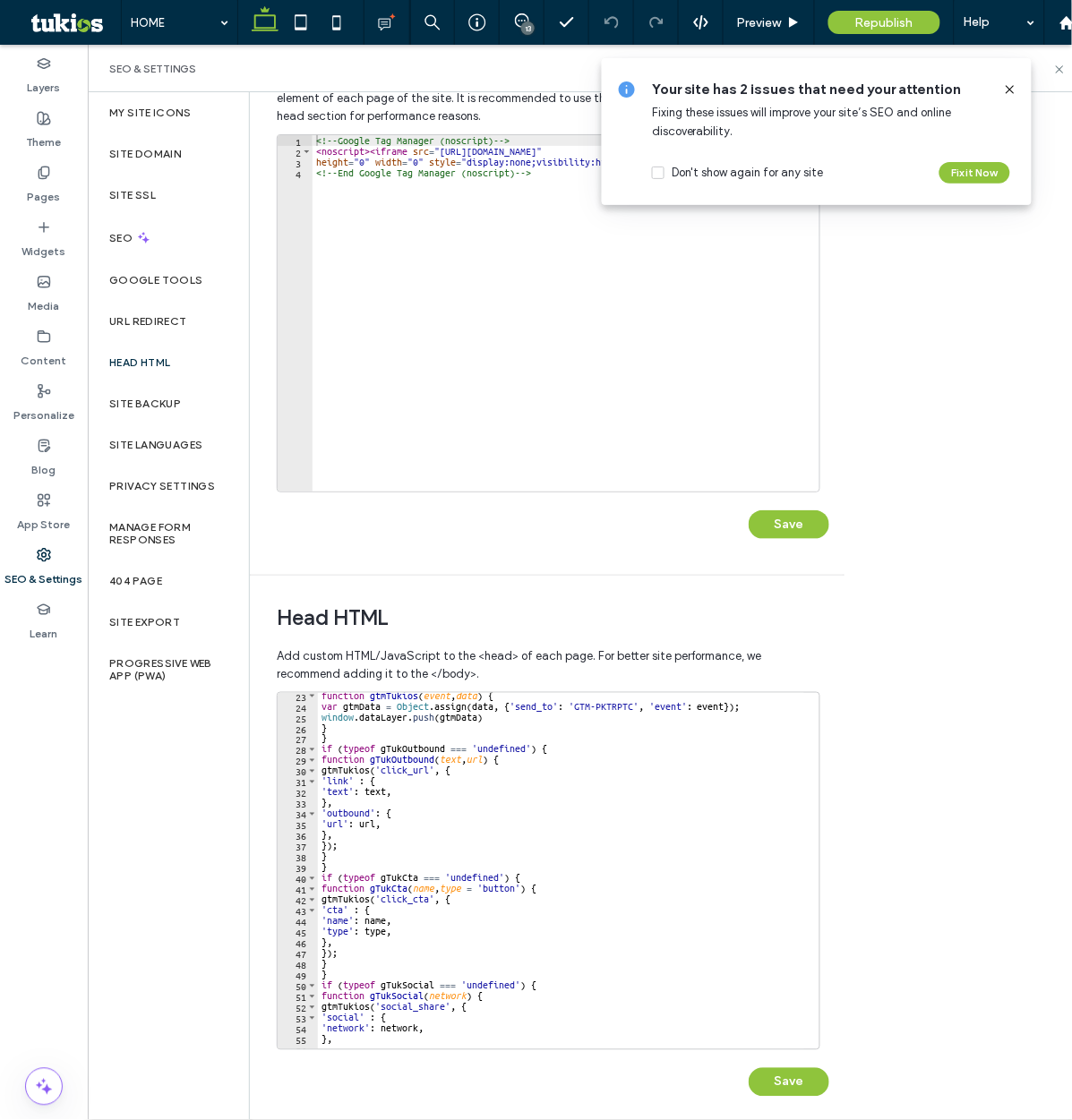
scroll to position [121, 0]
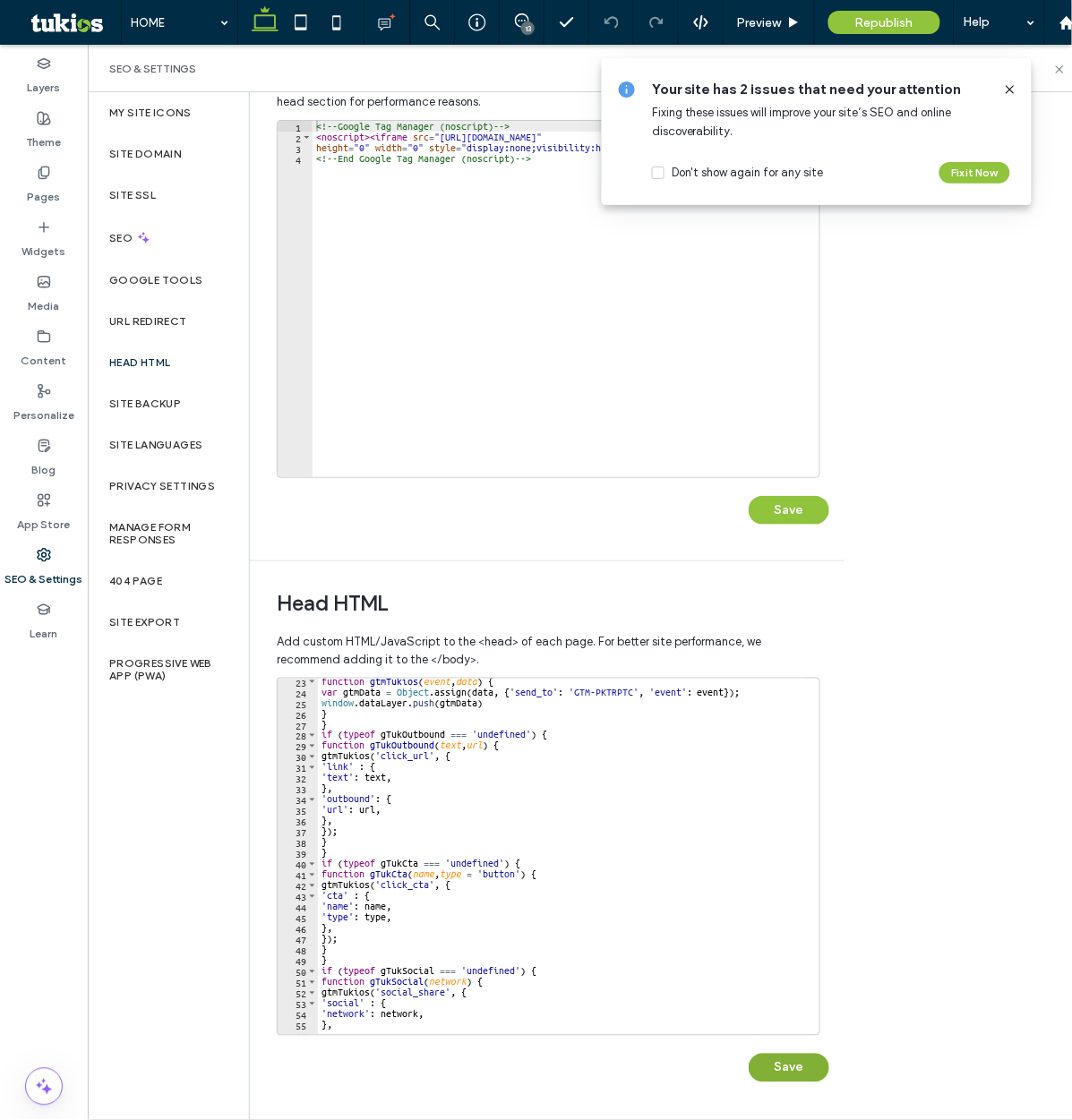
type textarea "**********"
click at [798, 1056] on button "Save" at bounding box center [788, 1067] width 80 height 29
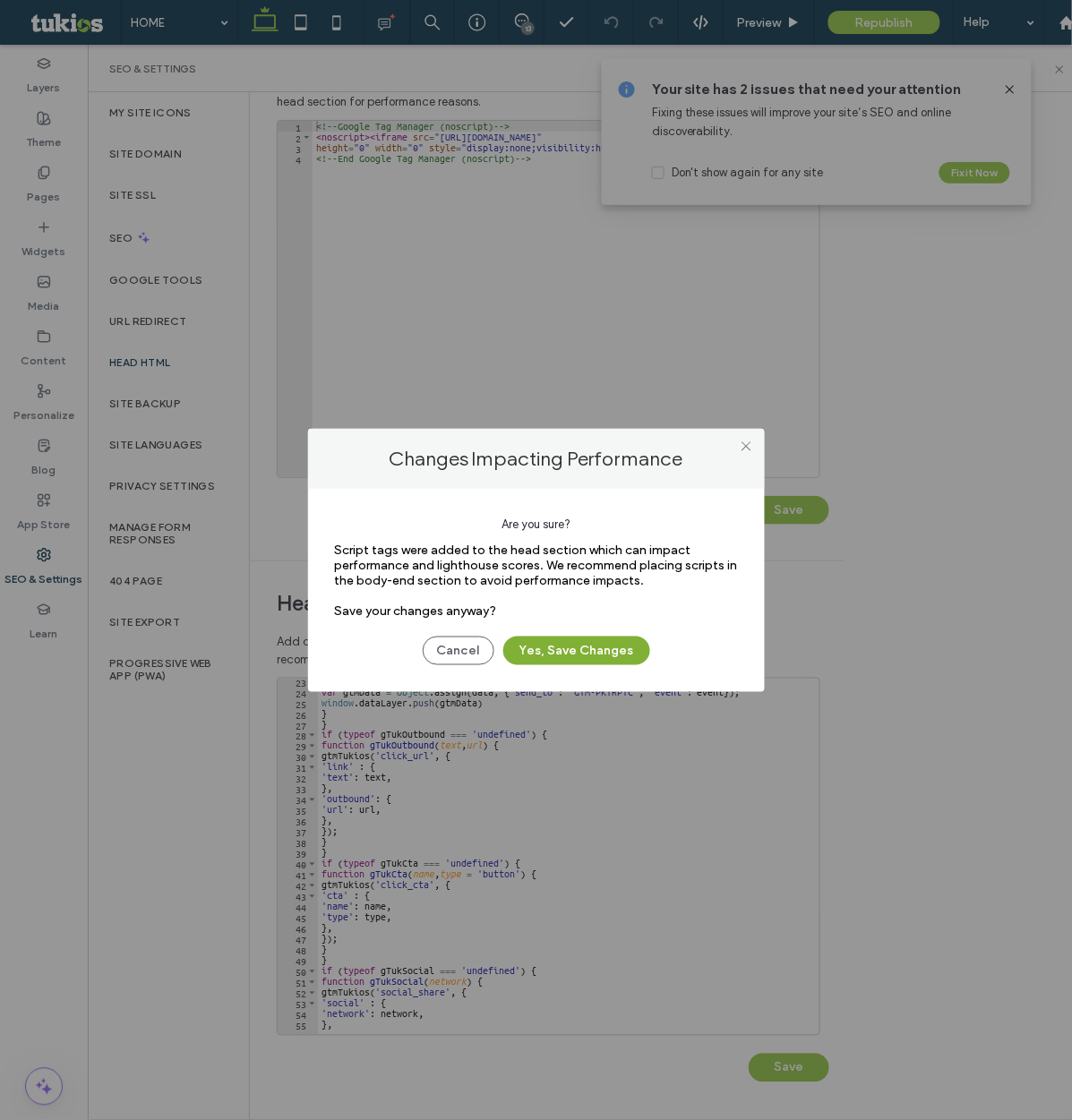
click at [582, 658] on button "Yes, Save Changes" at bounding box center [576, 651] width 147 height 29
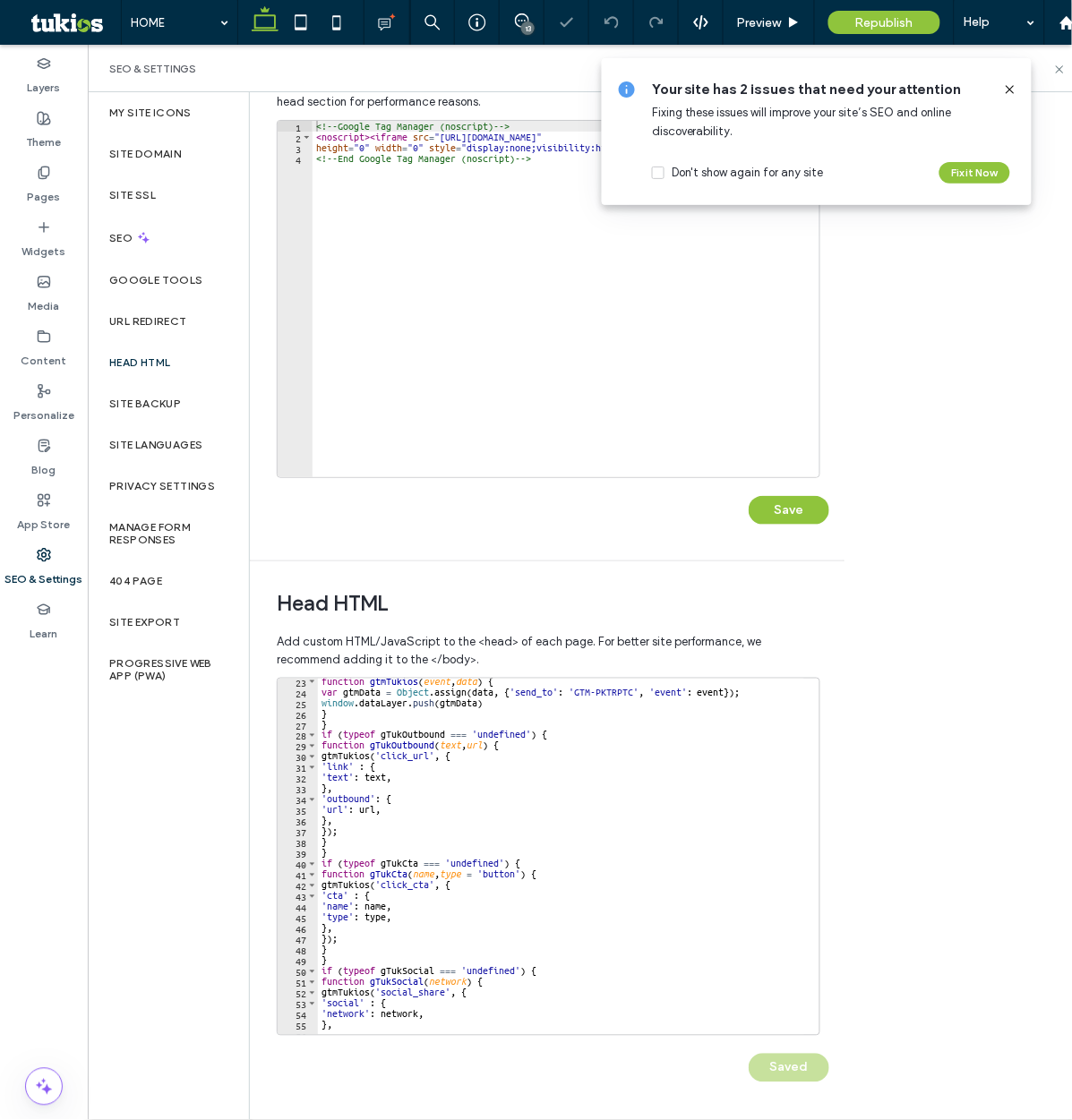
scroll to position [0, 0]
click at [888, 23] on span "Republish" at bounding box center [883, 22] width 58 height 15
